Goal: Check status

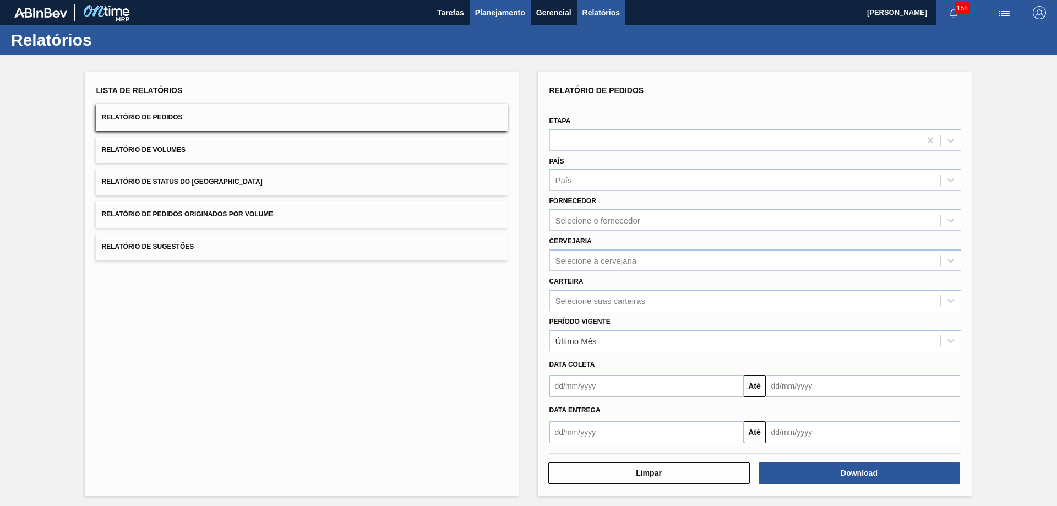
click at [498, 12] on span "Planejamento" at bounding box center [500, 12] width 50 height 13
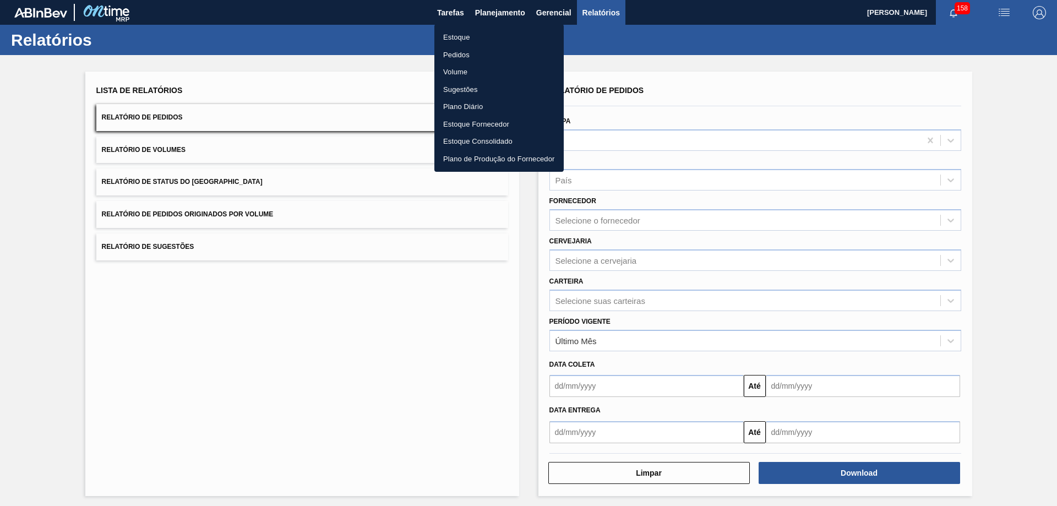
click at [459, 57] on li "Pedidos" at bounding box center [498, 55] width 129 height 18
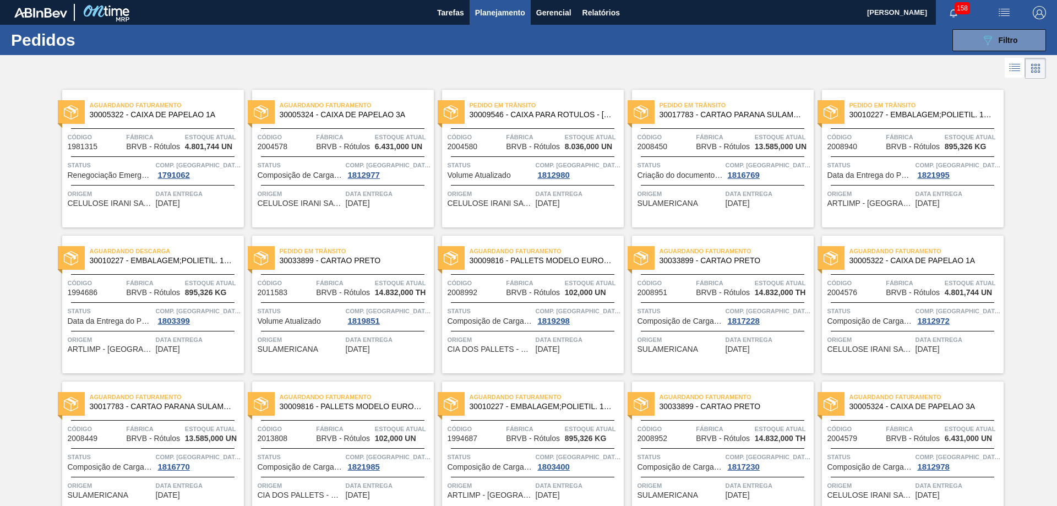
click at [699, 258] on span "30033899 - CARTAO PRETO" at bounding box center [732, 261] width 145 height 8
click at [555, 118] on span "30009546 - CAIXA PARA ROTULOS - [GEOGRAPHIC_DATA]" at bounding box center [542, 115] width 145 height 8
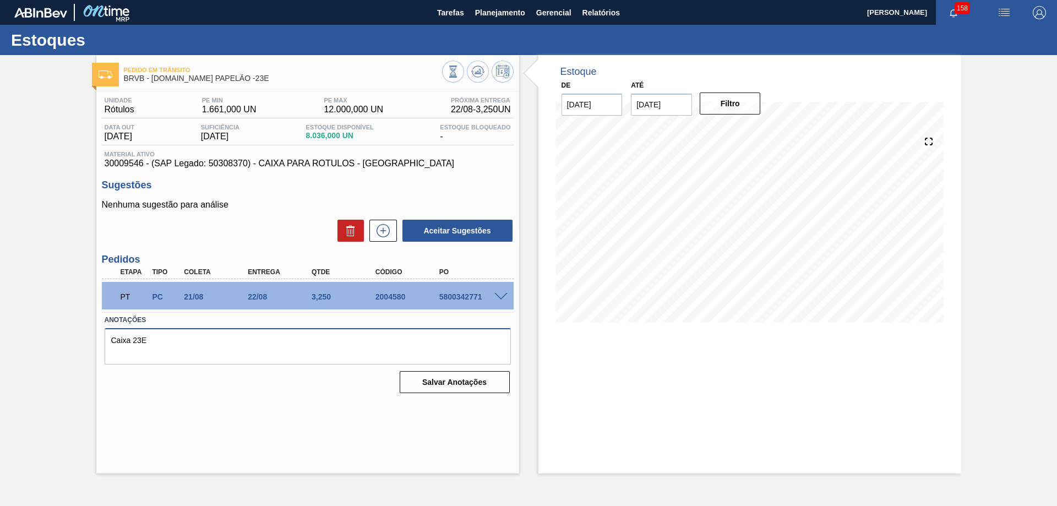
click at [235, 358] on textarea "Caixa 23E" at bounding box center [308, 346] width 406 height 36
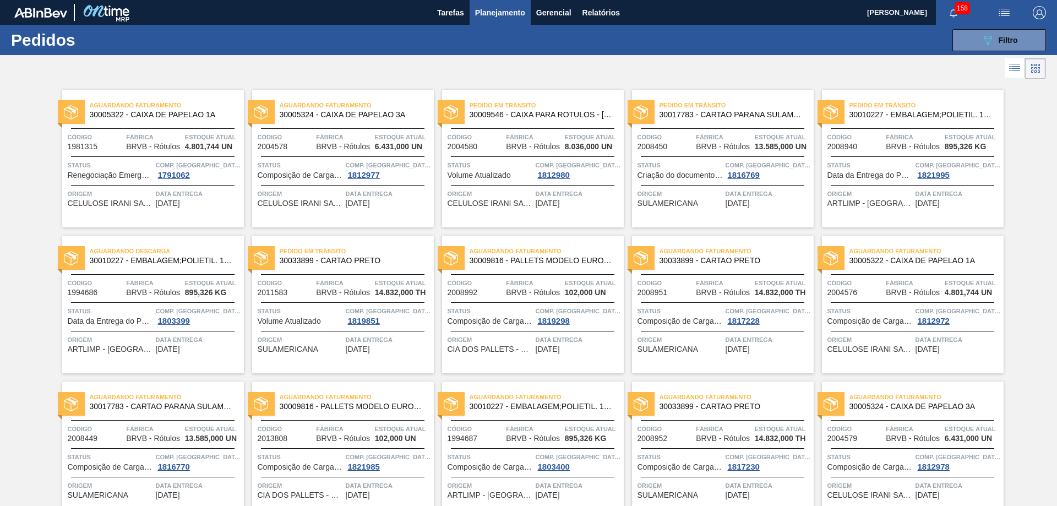
click at [167, 156] on div at bounding box center [153, 156] width 164 height 1
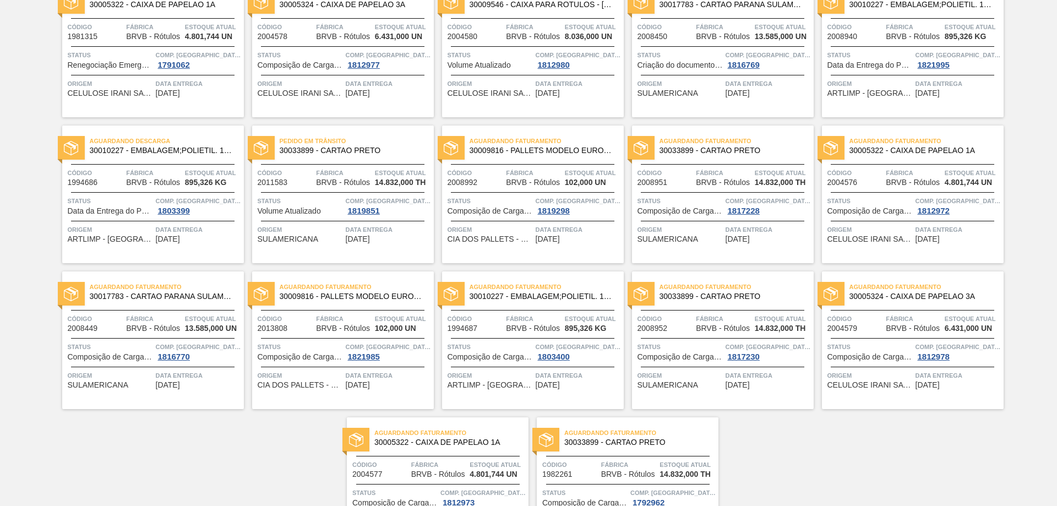
scroll to position [165, 0]
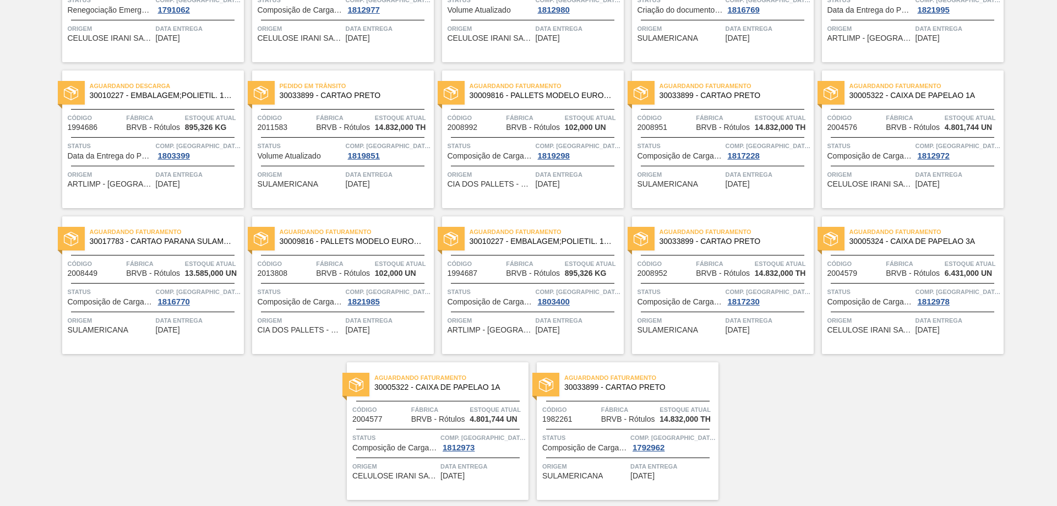
click at [562, 262] on div "Código 1994687 Fábrica BRVB - Rótulos Estoque atual 895,326 KG" at bounding box center [533, 267] width 182 height 19
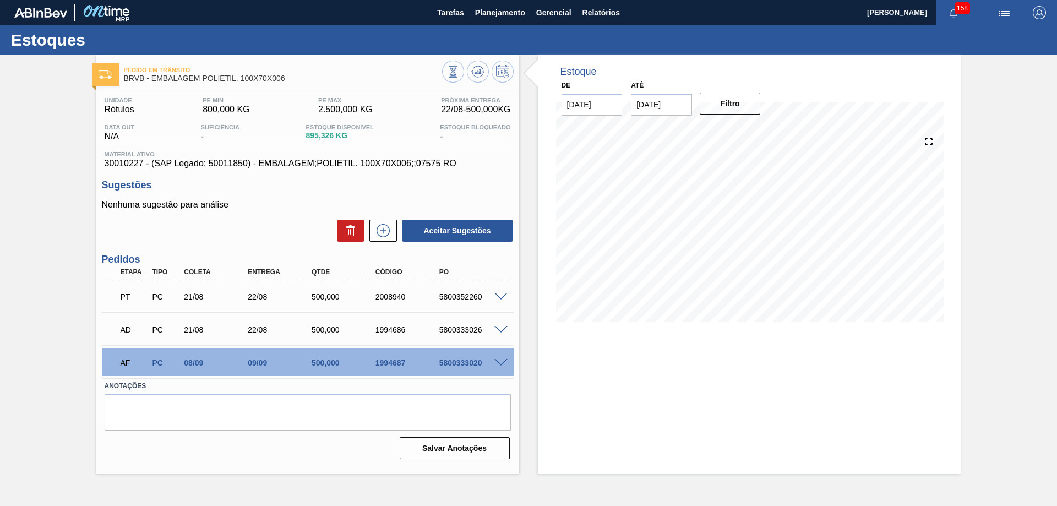
click at [259, 363] on div "09/09" at bounding box center [281, 362] width 72 height 9
click at [332, 366] on div "500,000" at bounding box center [345, 362] width 72 height 9
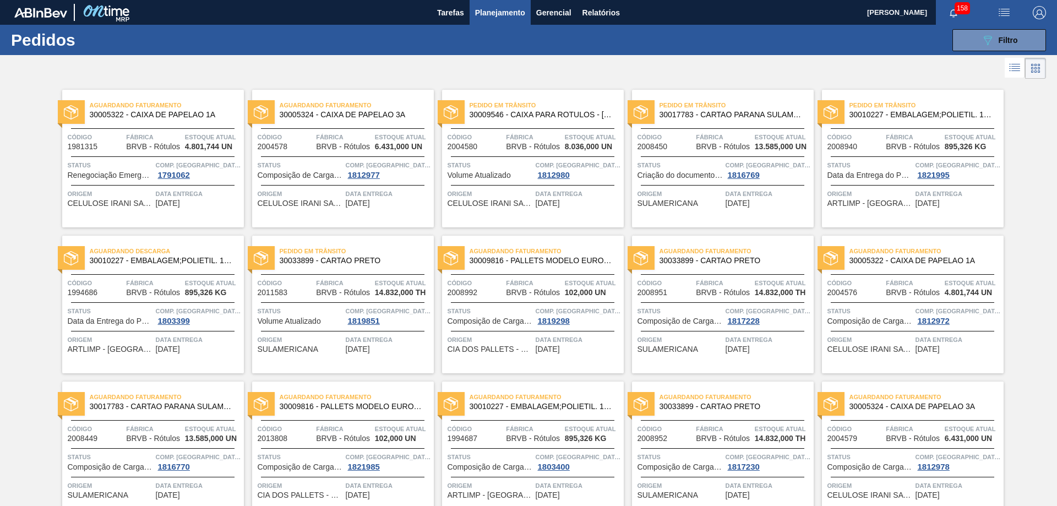
click at [1026, 145] on div "Aguardando Faturamento 30005322 - CAIXA DE PAPELAO 1A Código 1981315 Fábrica BR…" at bounding box center [528, 373] width 1057 height 584
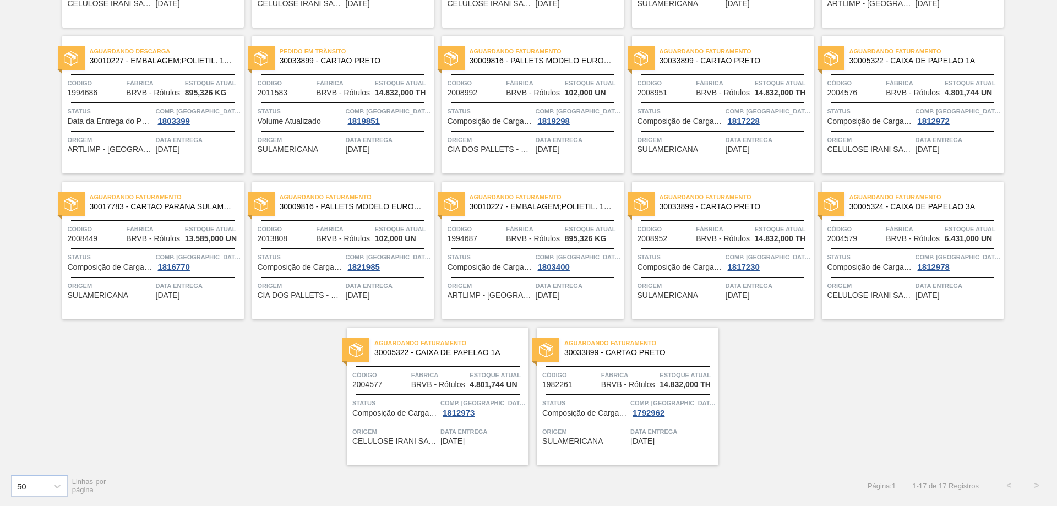
scroll to position [145, 0]
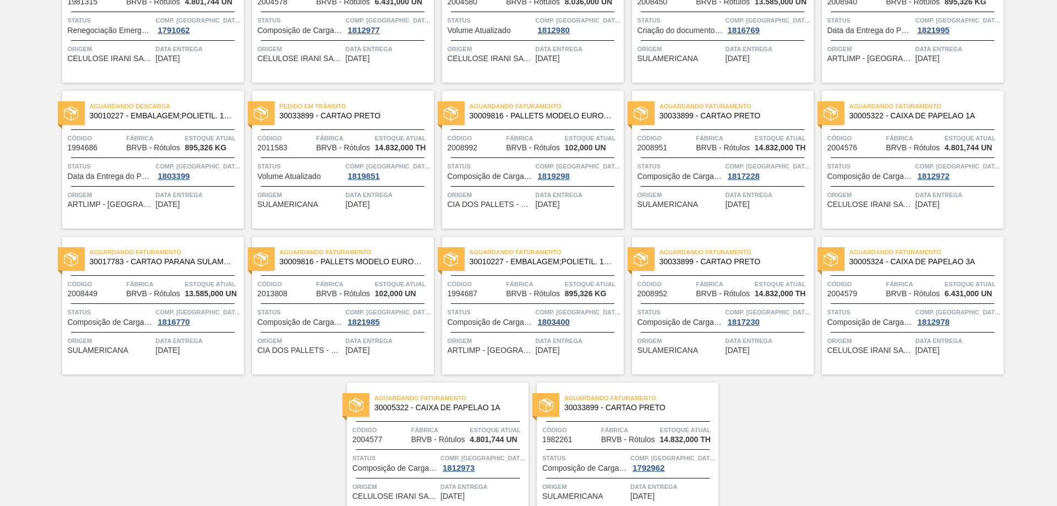
click at [617, 444] on div "Aguardando Faturamento 30033899 - CARTAO PRETO Código 1982261 Fábrica BRVB - Ró…" at bounding box center [628, 452] width 182 height 138
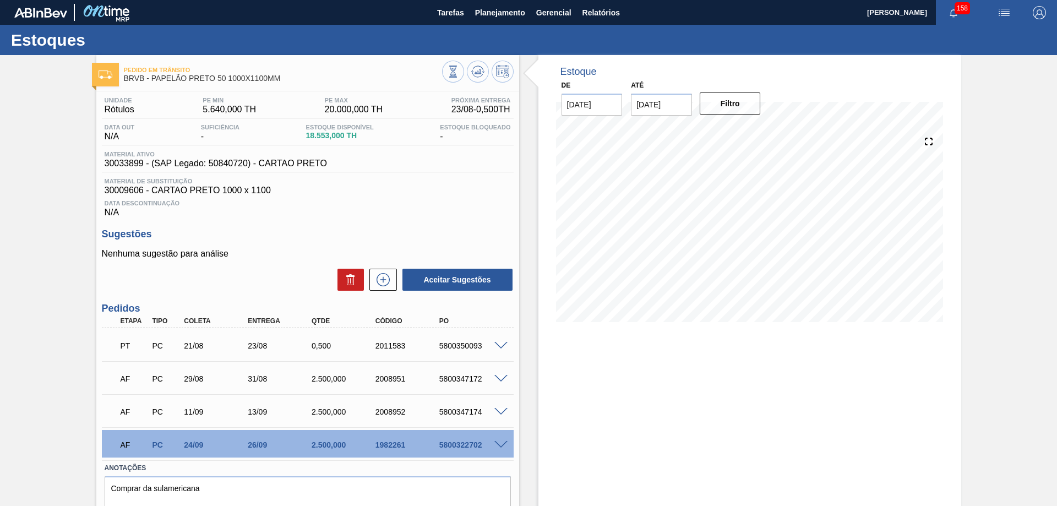
click at [329, 409] on div "2.500,000" at bounding box center [345, 411] width 72 height 9
click at [406, 204] on span "Data Descontinuação" at bounding box center [308, 203] width 406 height 7
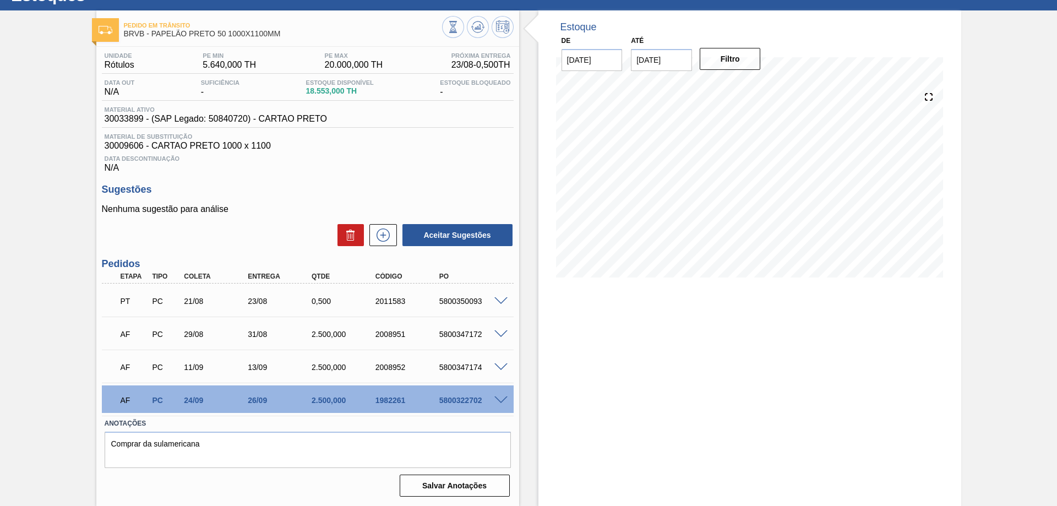
drag, startPoint x: 733, startPoint y: 343, endPoint x: 724, endPoint y: 337, distance: 11.3
click at [733, 343] on div "Estoque De [DATE] Até [DATE] Filtro 30/08 Projeção de Estoque 14,798.686 [DOMAI…" at bounding box center [750, 258] width 423 height 496
